Goal: Transaction & Acquisition: Purchase product/service

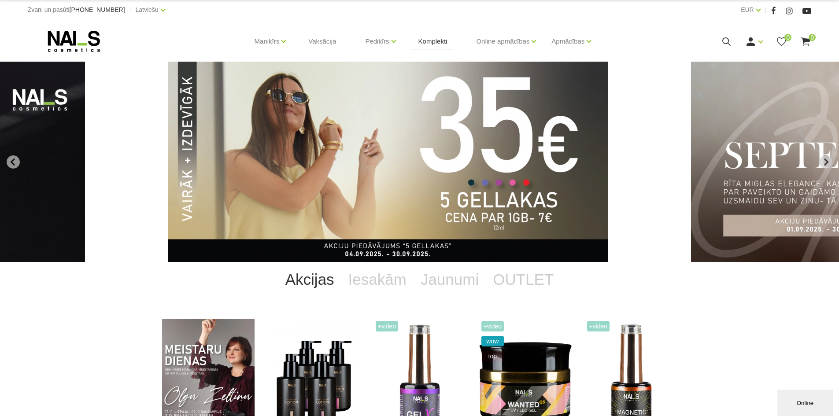
click at [439, 46] on link "Komplekti" at bounding box center [432, 41] width 43 height 42
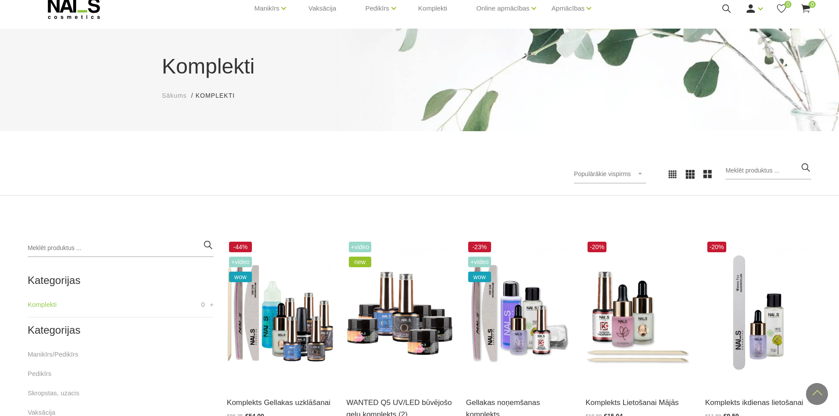
scroll to position [26, 0]
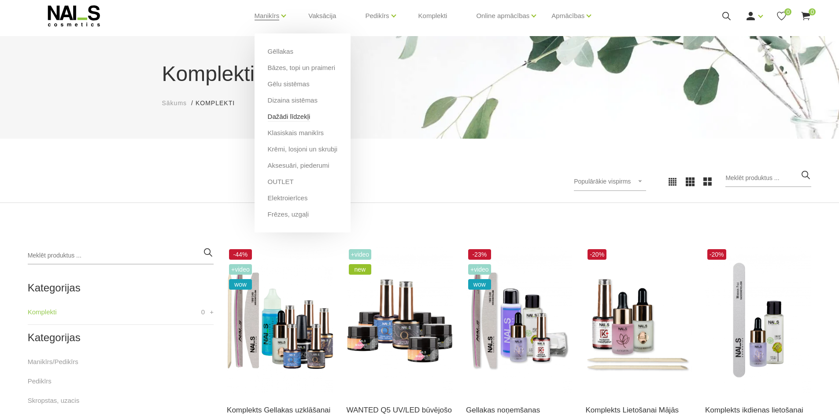
click at [291, 119] on link "Dažādi līdzekļi" at bounding box center [289, 117] width 43 height 10
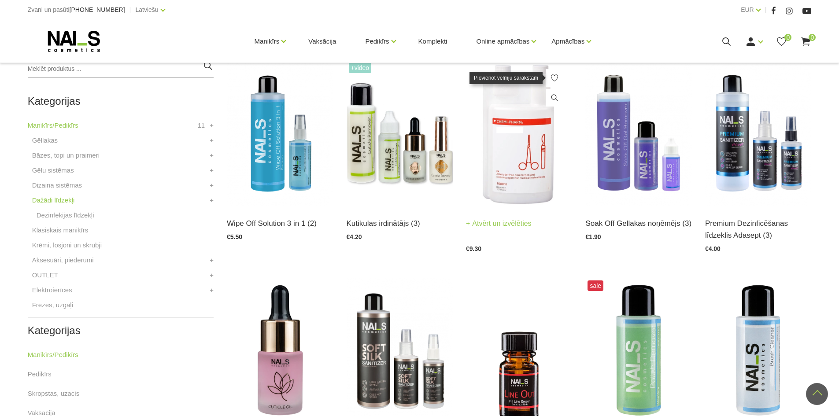
scroll to position [220, 0]
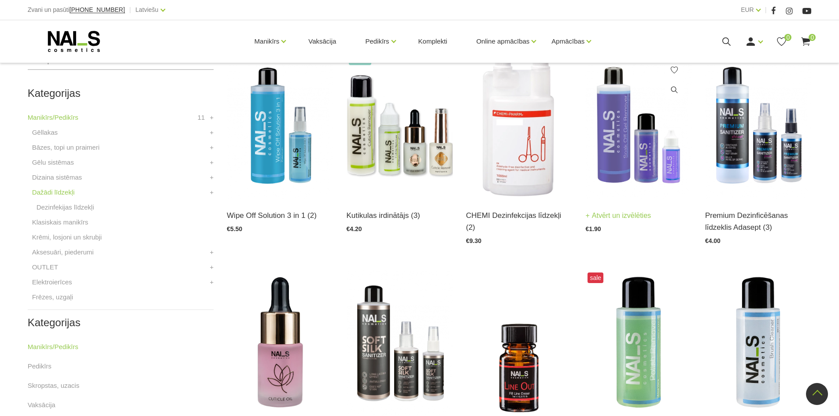
click at [614, 214] on link "Atvērt un izvēlēties" at bounding box center [618, 216] width 66 height 12
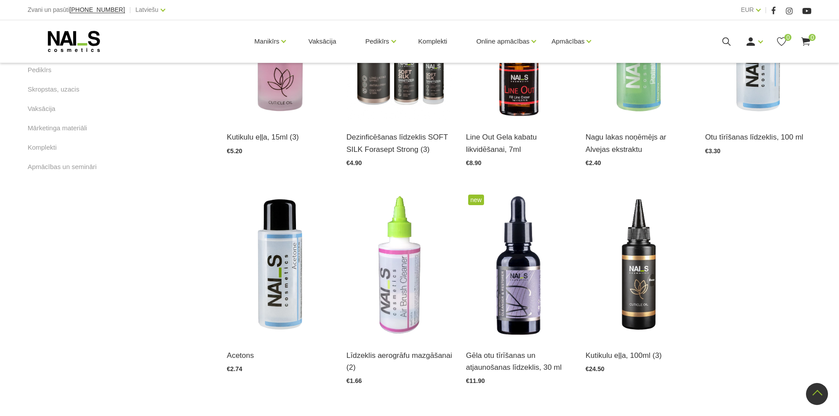
scroll to position [572, 0]
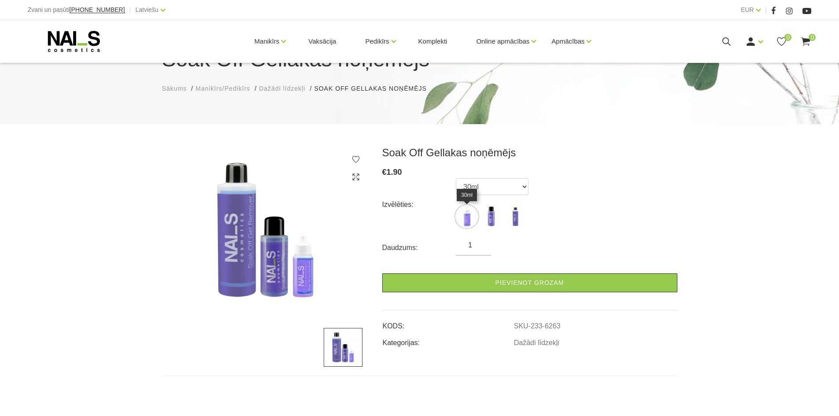
scroll to position [88, 0]
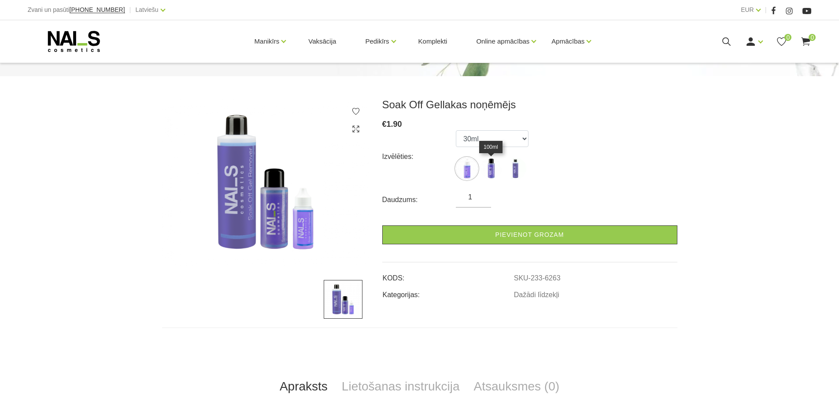
click at [493, 168] on img at bounding box center [491, 169] width 22 height 22
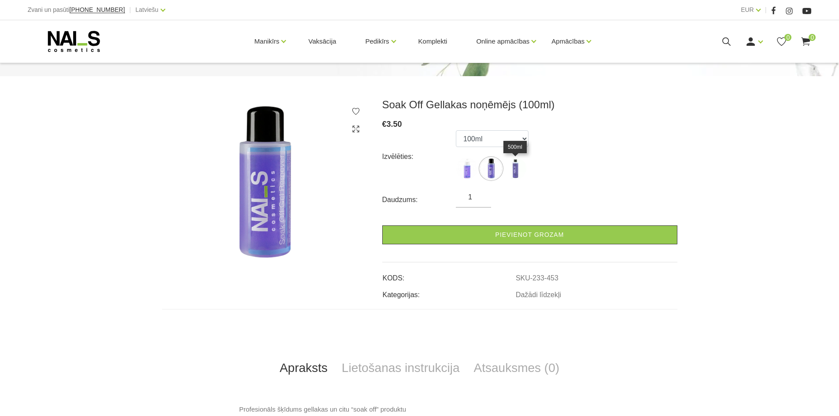
click at [514, 168] on img at bounding box center [515, 169] width 22 height 22
select select "452"
